Goal: Task Accomplishment & Management: Complete application form

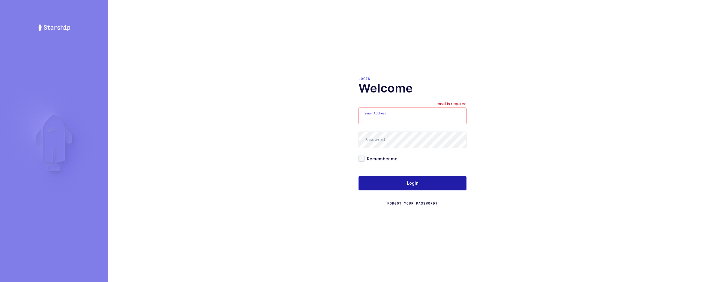
type input "[EMAIL_ADDRESS][DOMAIN_NAME]"
click at [383, 177] on button "Login" at bounding box center [412, 183] width 108 height 14
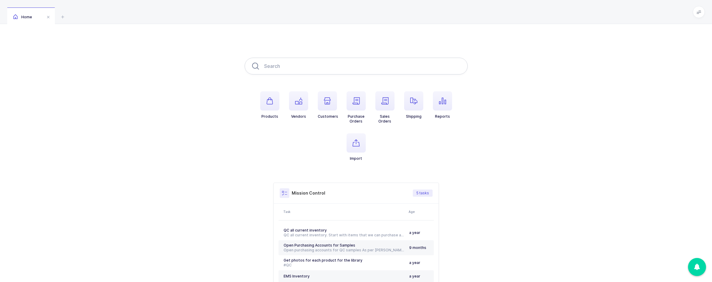
click at [356, 63] on input "text" at bounding box center [356, 66] width 223 height 17
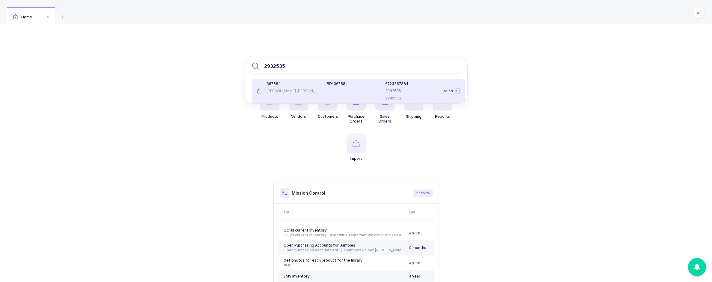
type input "2932535"
click at [350, 92] on div "BD-367884" at bounding box center [352, 90] width 58 height 19
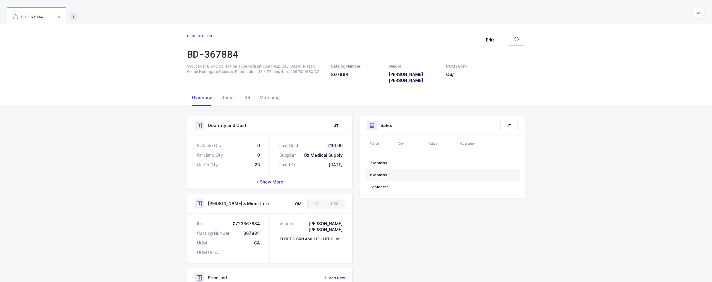
click at [73, 15] on icon at bounding box center [73, 16] width 7 height 7
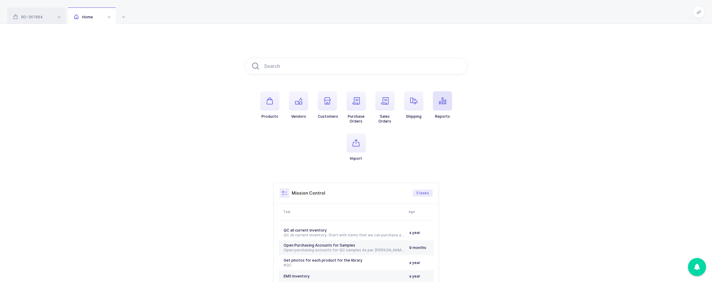
click at [444, 105] on span "button" at bounding box center [442, 100] width 19 height 19
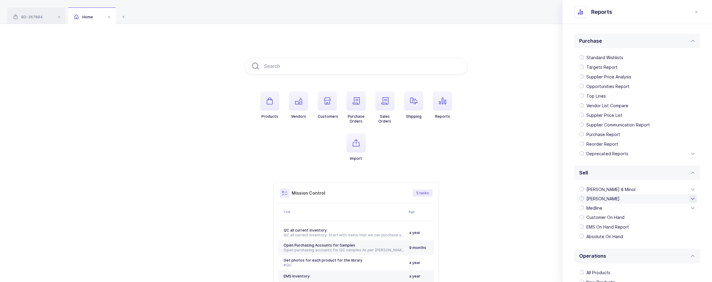
click at [609, 196] on div "Henry Schein" at bounding box center [637, 199] width 121 height 10
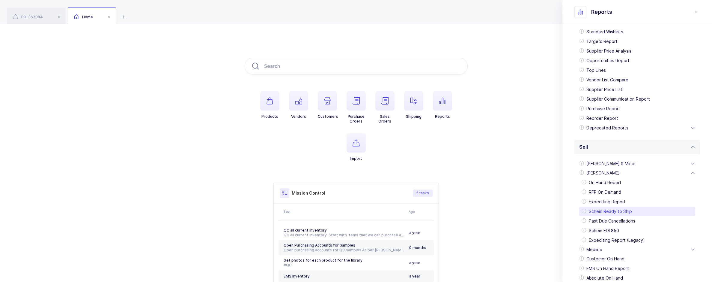
scroll to position [120, 0]
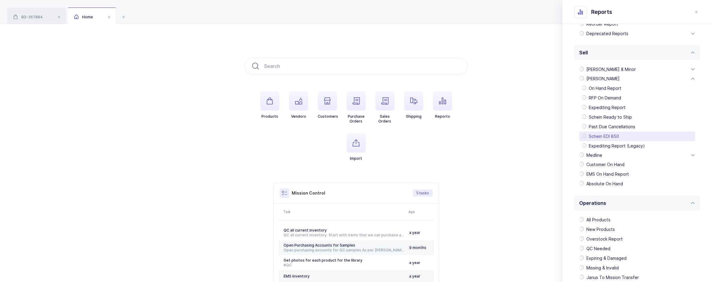
click at [609, 139] on div "Schein EDI 850" at bounding box center [638, 136] width 116 height 10
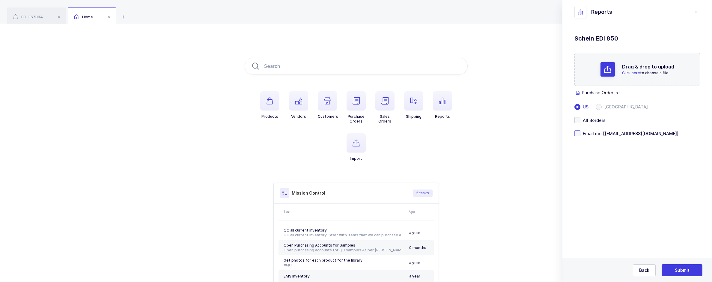
click at [580, 132] on span at bounding box center [578, 133] width 6 height 6
click at [581, 130] on input "Email me [sameer@janustrade.com]" at bounding box center [581, 130] width 0 height 0
click at [673, 271] on button "Submit" at bounding box center [682, 270] width 41 height 12
